Goal: Information Seeking & Learning: Learn about a topic

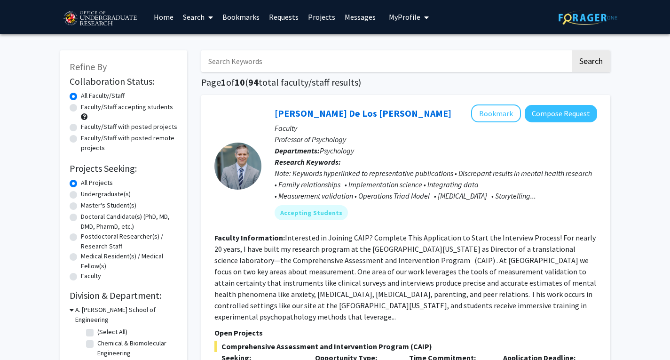
click at [424, 21] on icon "My profile dropdown to access profile and logout" at bounding box center [426, 18] width 5 height 8
click at [81, 109] on label "Faculty/Staff accepting students" at bounding box center [127, 107] width 92 height 10
click at [81, 108] on input "Faculty/Staff accepting students" at bounding box center [84, 105] width 6 height 6
radio input "true"
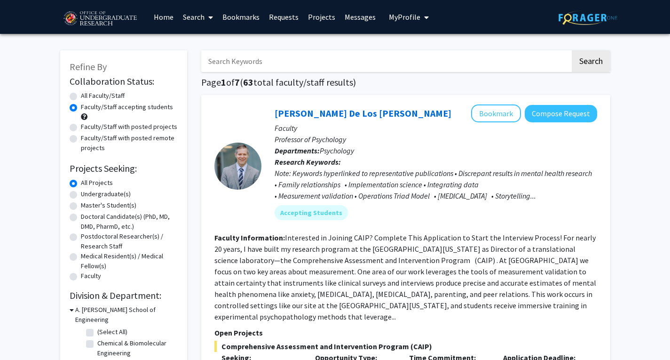
click at [81, 196] on label "Undergraduate(s)" at bounding box center [106, 194] width 50 height 10
click at [81, 195] on input "Undergraduate(s)" at bounding box center [84, 192] width 6 height 6
radio input "true"
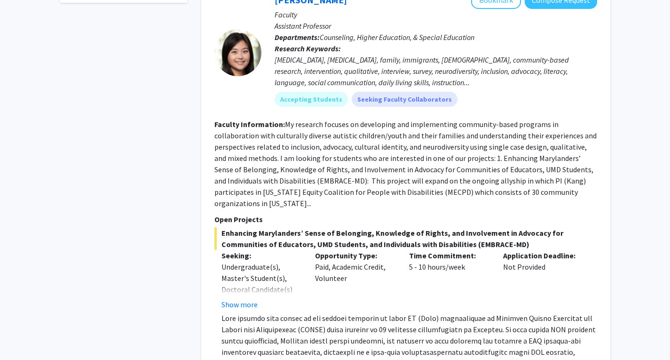
scroll to position [512, 0]
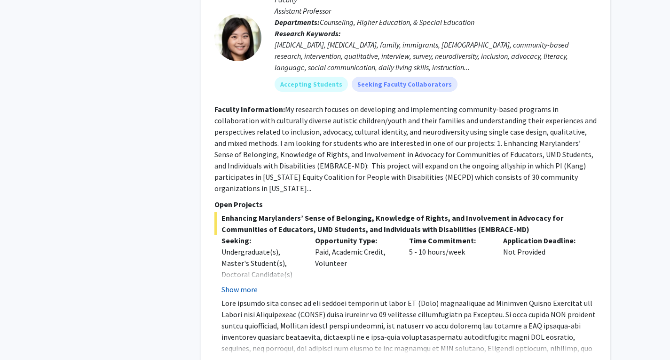
click at [241, 284] on button "Show more" at bounding box center [240, 289] width 36 height 11
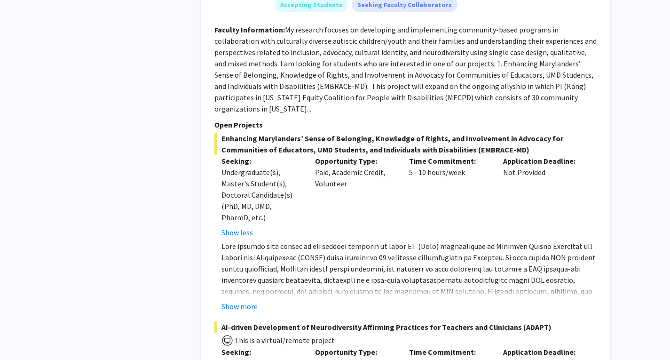
scroll to position [592, 0]
click at [238, 300] on button "Show more" at bounding box center [240, 305] width 36 height 11
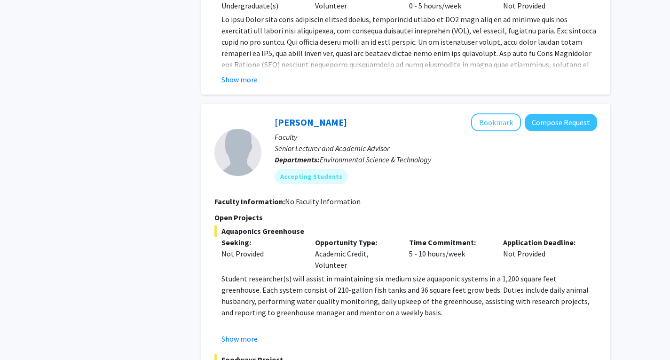
scroll to position [4380, 0]
